Goal: Transaction & Acquisition: Book appointment/travel/reservation

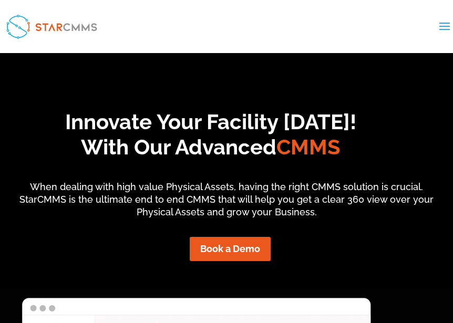
click at [199, 124] on h1 "Innovate Your Facility [DATE]! With Our Advanced CMMS" at bounding box center [210, 137] width 485 height 56
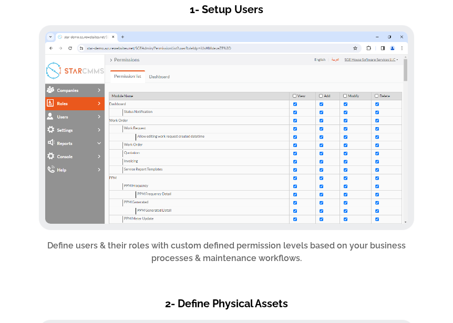
scroll to position [2314, 0]
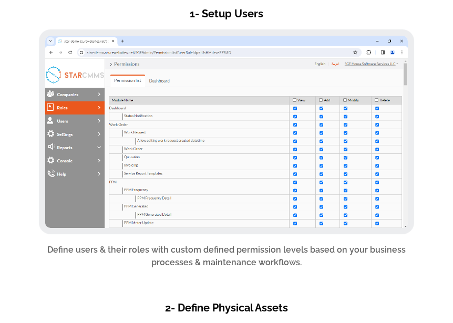
click at [278, 197] on img at bounding box center [226, 132] width 363 height 193
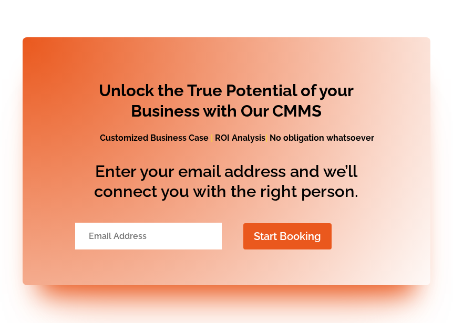
scroll to position [5116, 0]
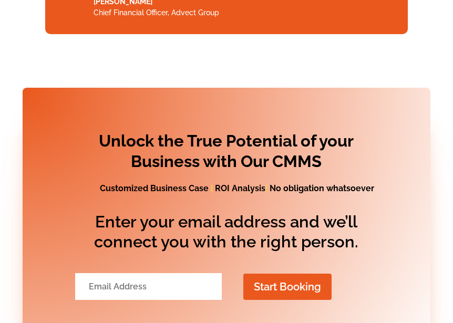
click at [139, 279] on input "Email Address" at bounding box center [148, 287] width 147 height 27
click at [136, 283] on input "Email Address" at bounding box center [148, 287] width 147 height 27
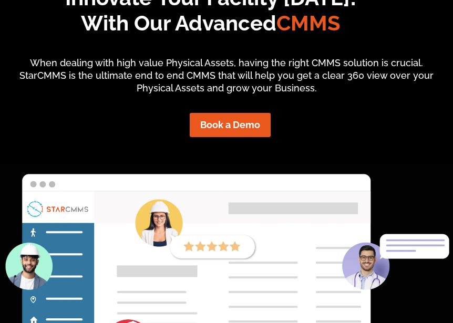
scroll to position [0, 0]
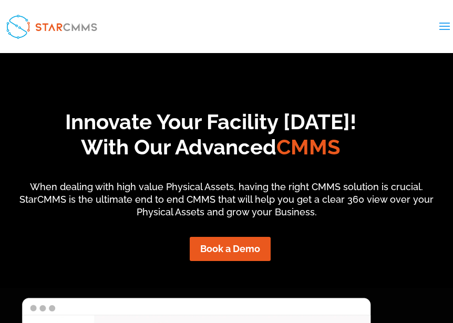
drag, startPoint x: 174, startPoint y: 220, endPoint x: 175, endPoint y: 74, distance: 146.8
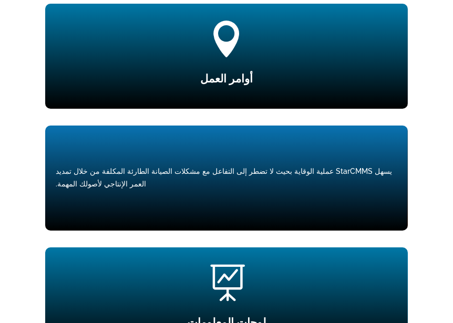
scroll to position [1115, 0]
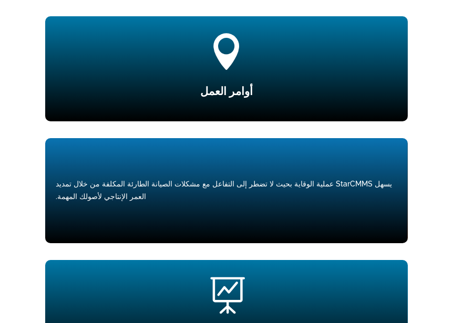
click at [175, 180] on font "يسهل StarCMMS عملية الوقاية بحيث لا تضطر إلى التفاعل مع مشكلات الصيانة الطارئة …" at bounding box center [224, 190] width 337 height 21
click at [240, 181] on div "يسهل StarCMMS عملية الوقاية بحيث لا تضطر إلى التفاعل مع مشكلات الصيانة الطارئة …" at bounding box center [226, 190] width 363 height 105
click at [240, 180] on font "يسهل StarCMMS عملية الوقاية بحيث لا تضطر إلى التفاعل مع مشكلات الصيانة الطارئة …" at bounding box center [224, 190] width 337 height 21
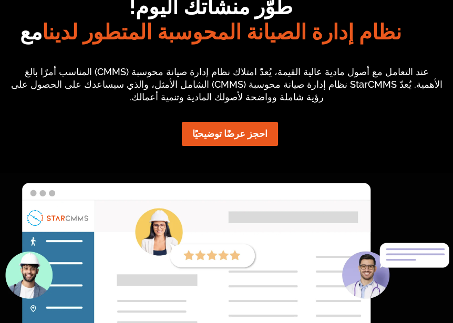
scroll to position [0, 0]
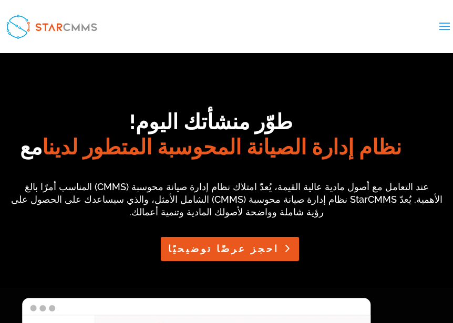
click at [236, 244] on font "احجز عرضًا توضيحيًا" at bounding box center [223, 249] width 111 height 11
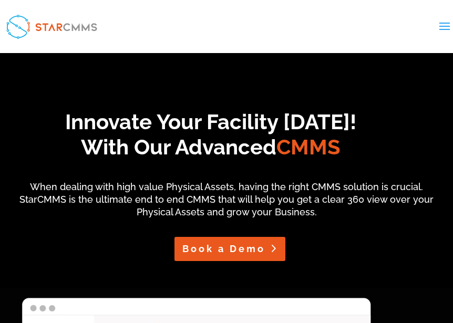
click at [438, 26] on span at bounding box center [445, 32] width 17 height 29
